Goal: Task Accomplishment & Management: Complete application form

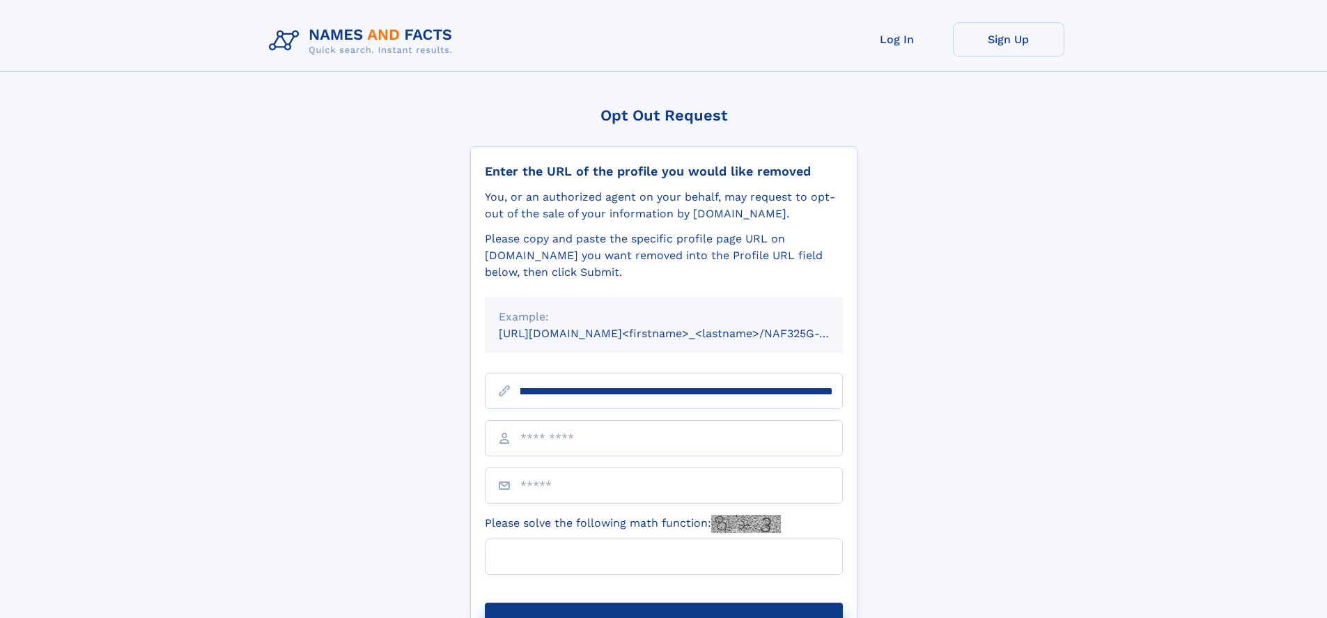
scroll to position [0, 160]
type input "**********"
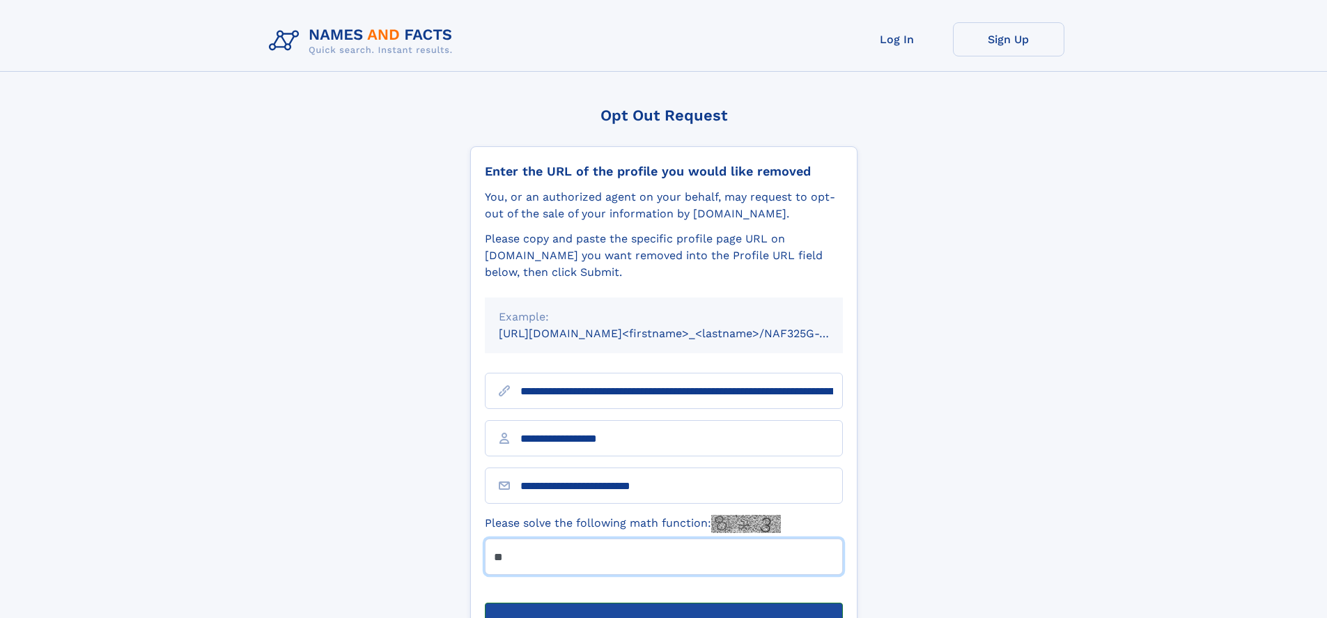
type input "**"
click at [663, 602] on button "Submit Opt Out Request" at bounding box center [664, 624] width 358 height 45
